Goal: Task Accomplishment & Management: Complete application form

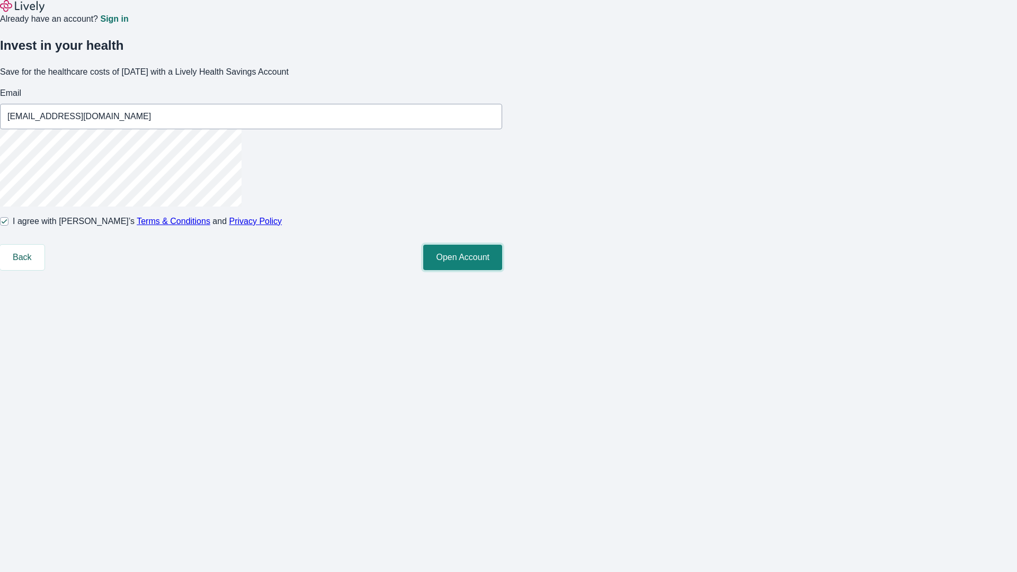
click at [502, 270] on button "Open Account" at bounding box center [462, 257] width 79 height 25
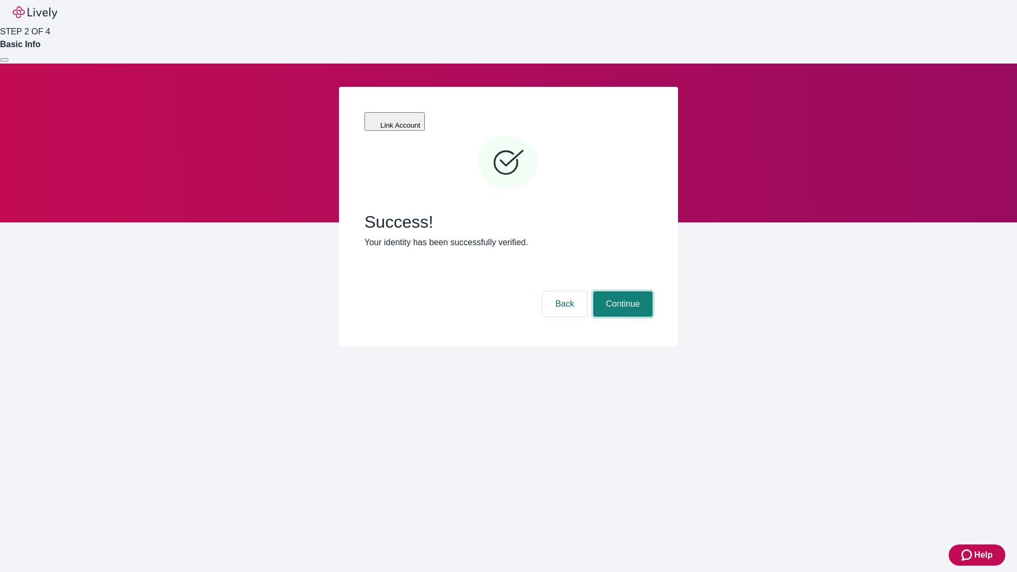
click at [621, 291] on button "Continue" at bounding box center [622, 303] width 59 height 25
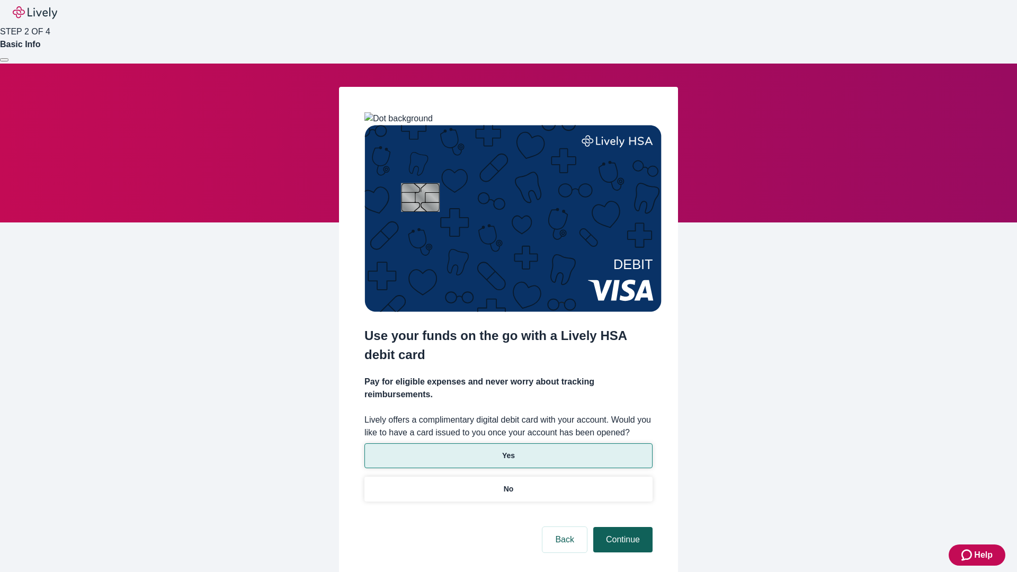
click at [508, 450] on p "Yes" at bounding box center [508, 455] width 13 height 11
click at [621, 527] on button "Continue" at bounding box center [622, 539] width 59 height 25
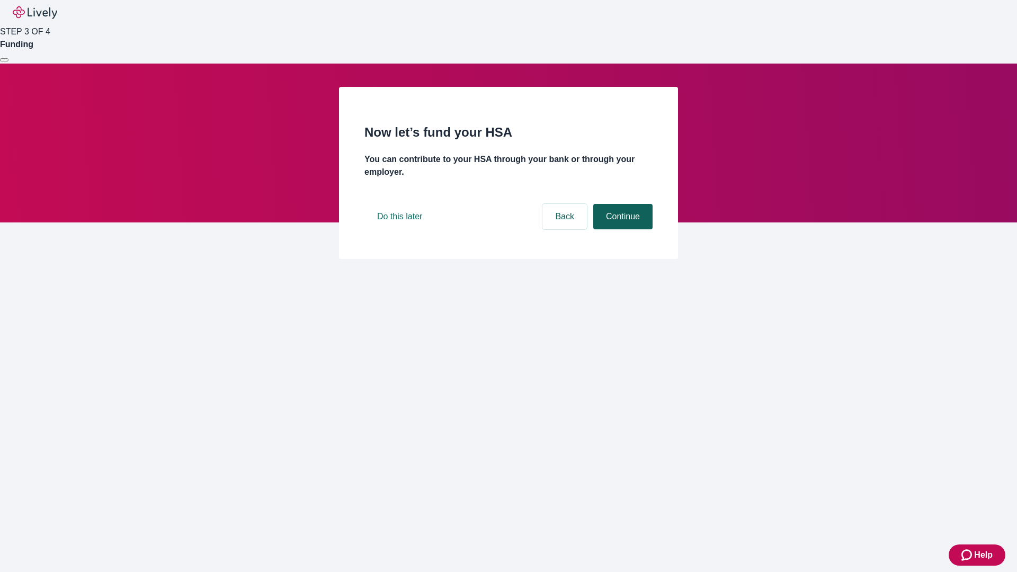
click at [621, 229] on button "Continue" at bounding box center [622, 216] width 59 height 25
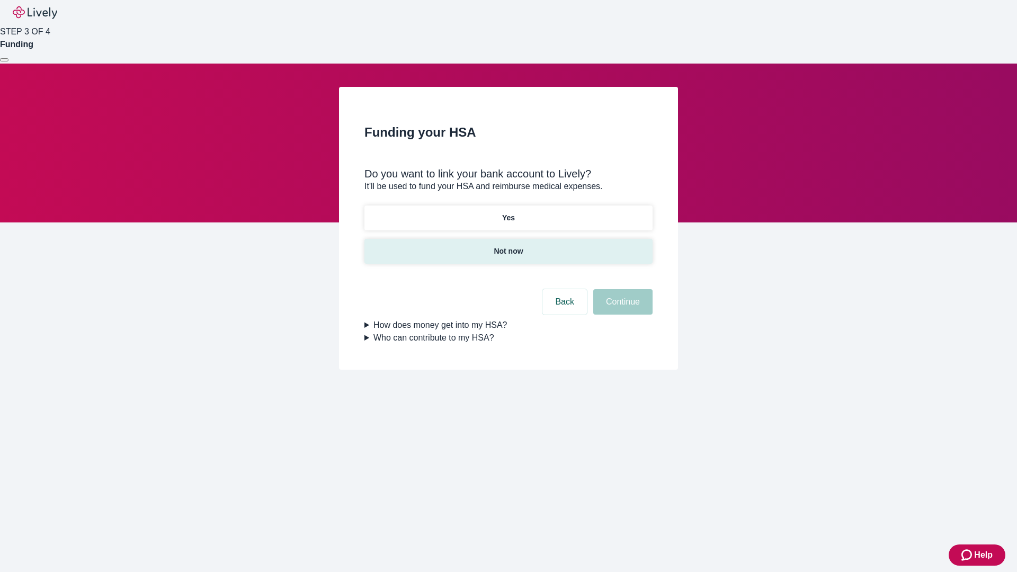
click at [508, 246] on p "Not now" at bounding box center [508, 251] width 29 height 11
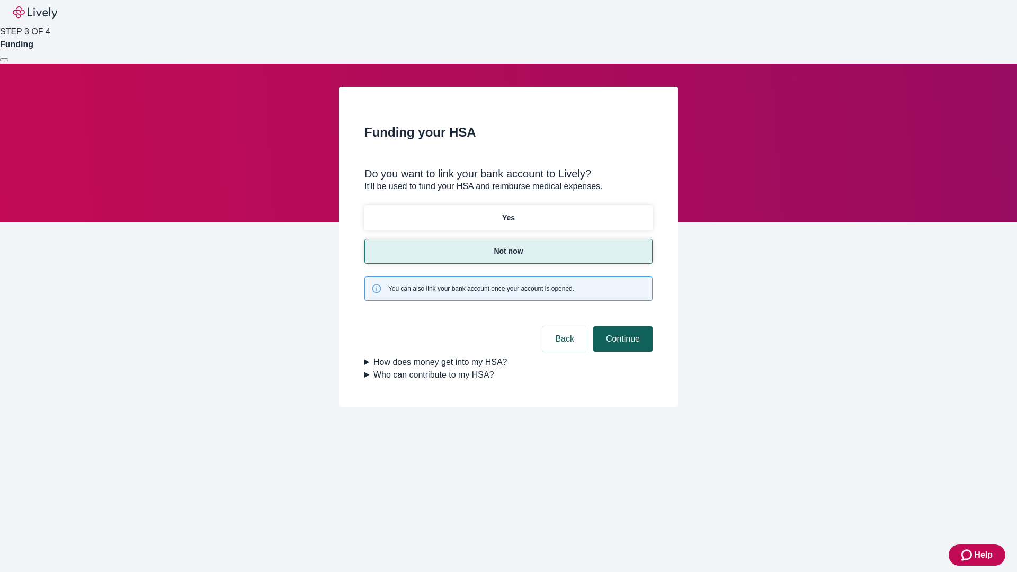
click at [621, 326] on button "Continue" at bounding box center [622, 338] width 59 height 25
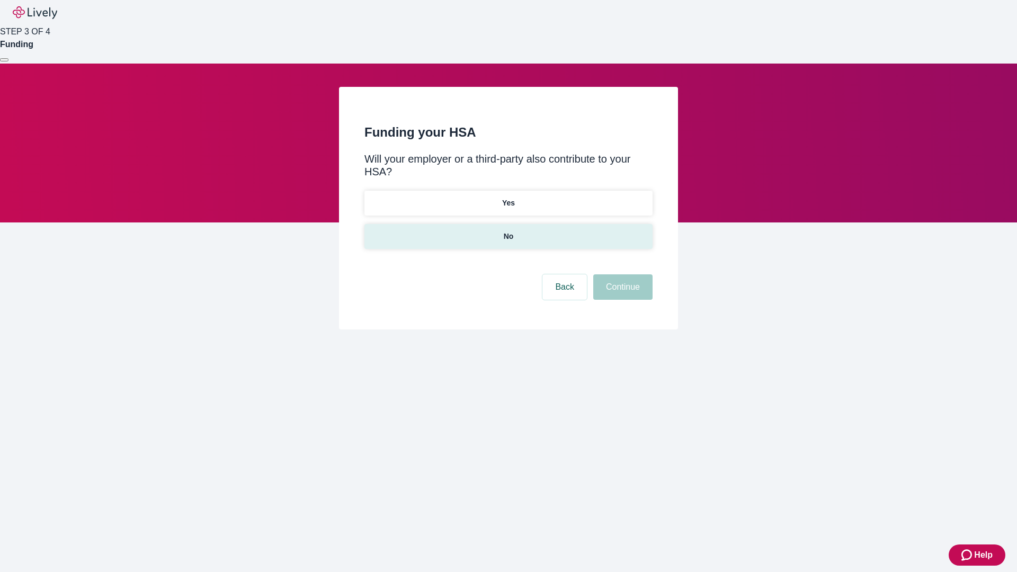
click at [508, 231] on p "No" at bounding box center [509, 236] width 10 height 11
click at [621, 274] on button "Continue" at bounding box center [622, 286] width 59 height 25
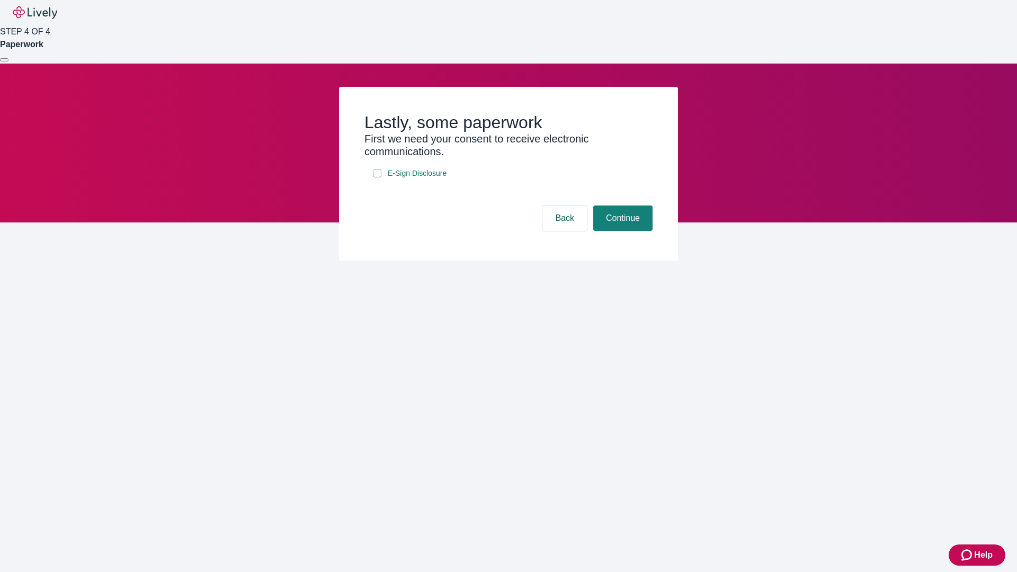
click at [377, 177] on input "E-Sign Disclosure" at bounding box center [377, 173] width 8 height 8
checkbox input "true"
click at [621, 231] on button "Continue" at bounding box center [622, 218] width 59 height 25
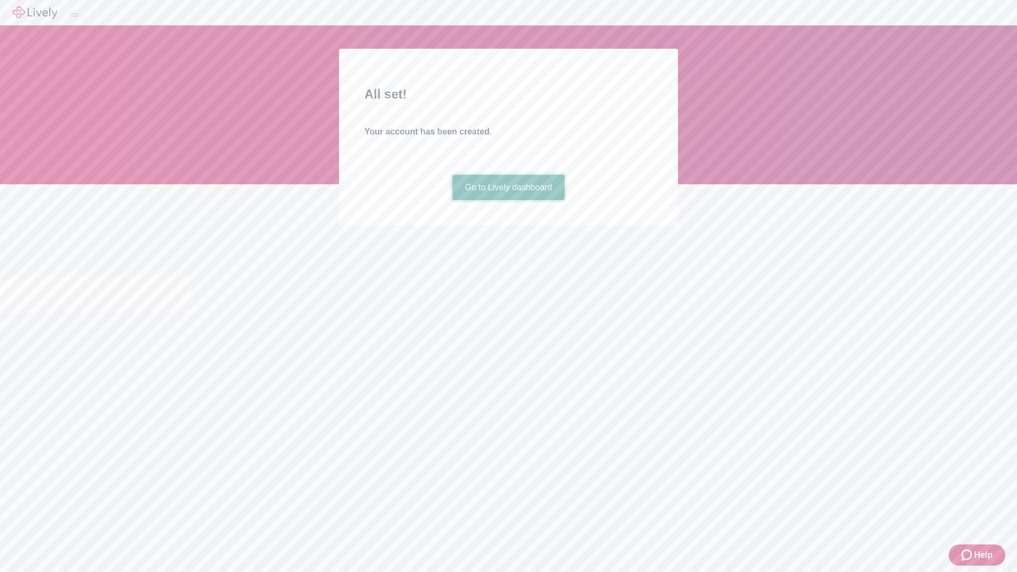
click at [508, 200] on link "Go to Lively dashboard" at bounding box center [508, 187] width 113 height 25
